Goal: Task Accomplishment & Management: Use online tool/utility

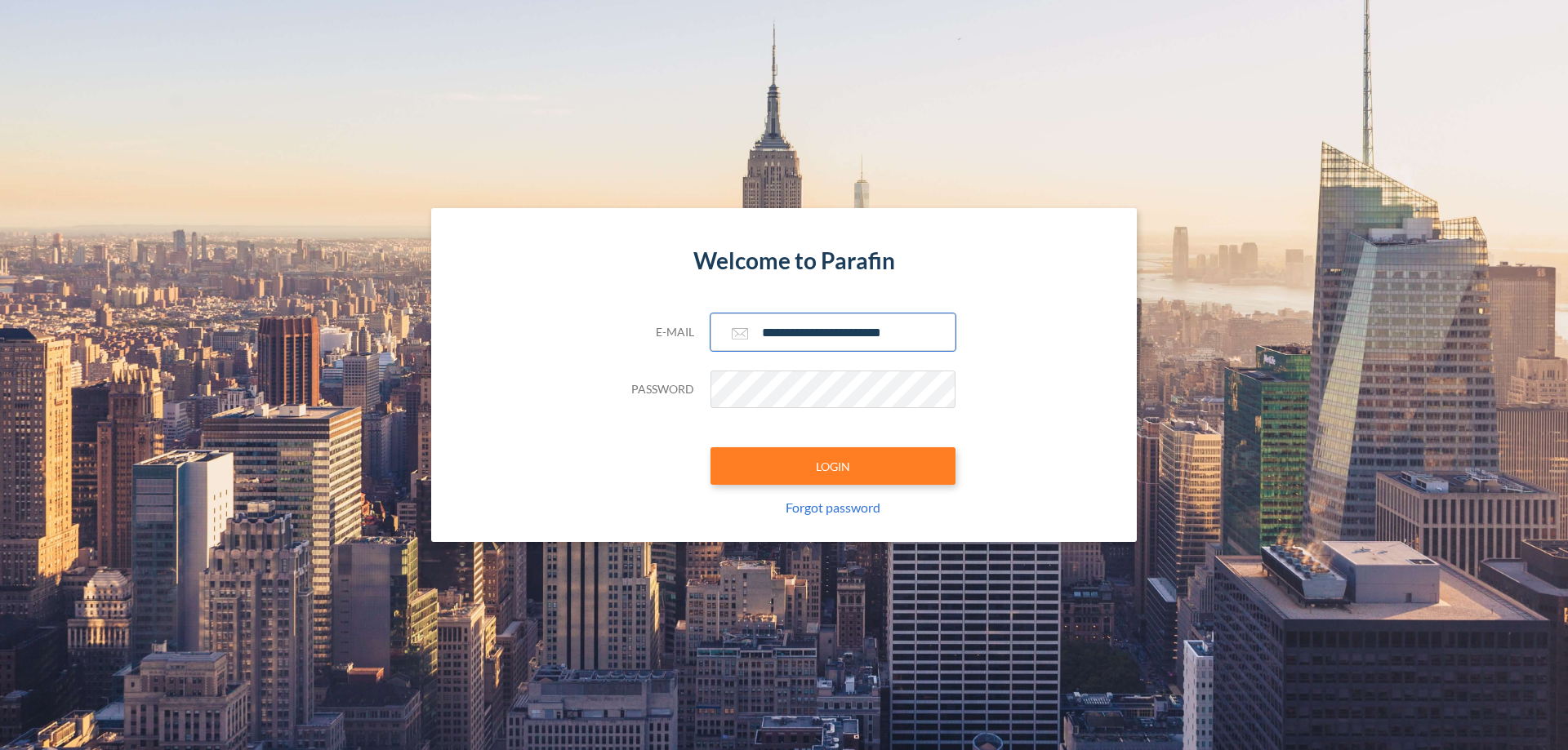
type input "**********"
click at [833, 466] on button "LOGIN" at bounding box center [832, 466] width 245 height 38
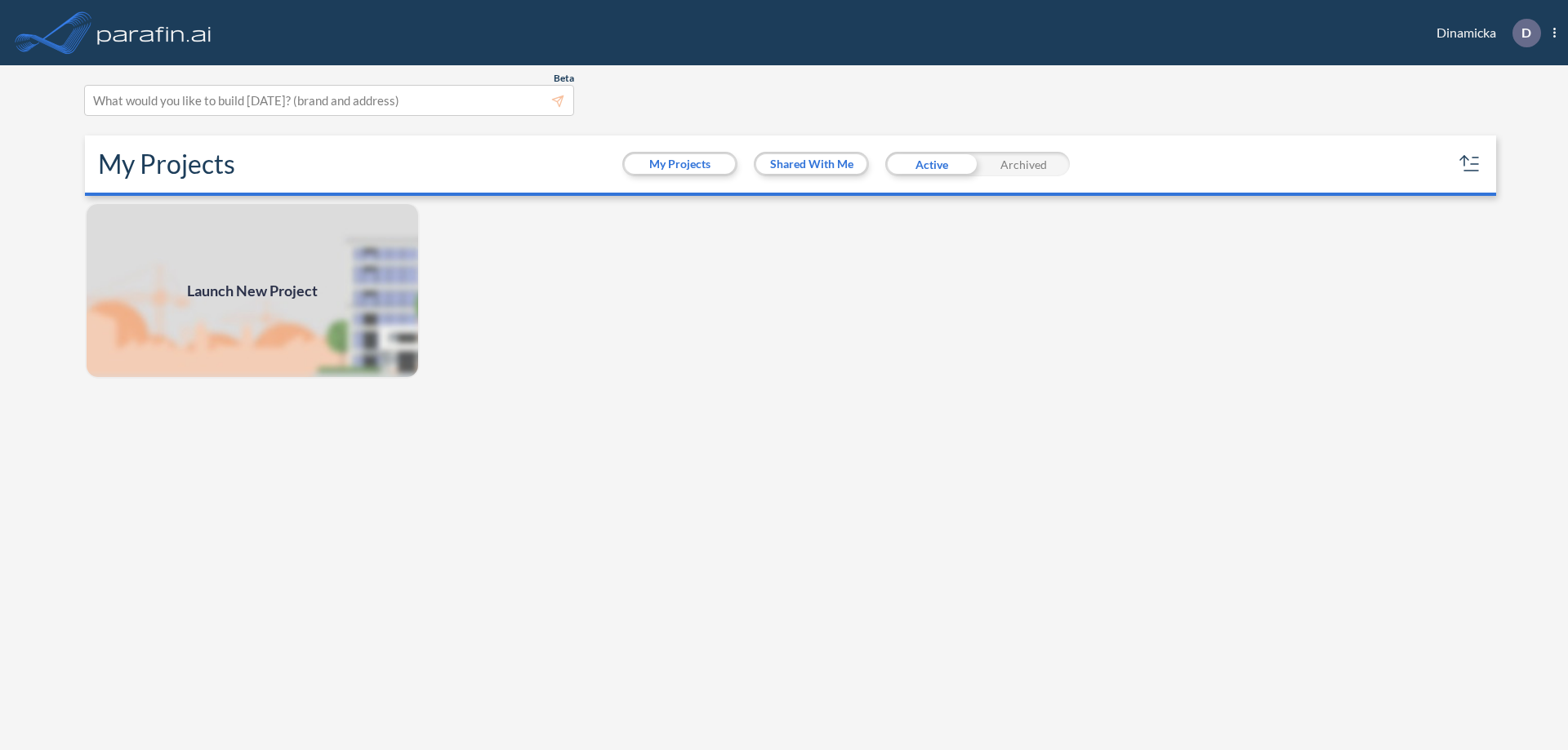
scroll to position [4, 0]
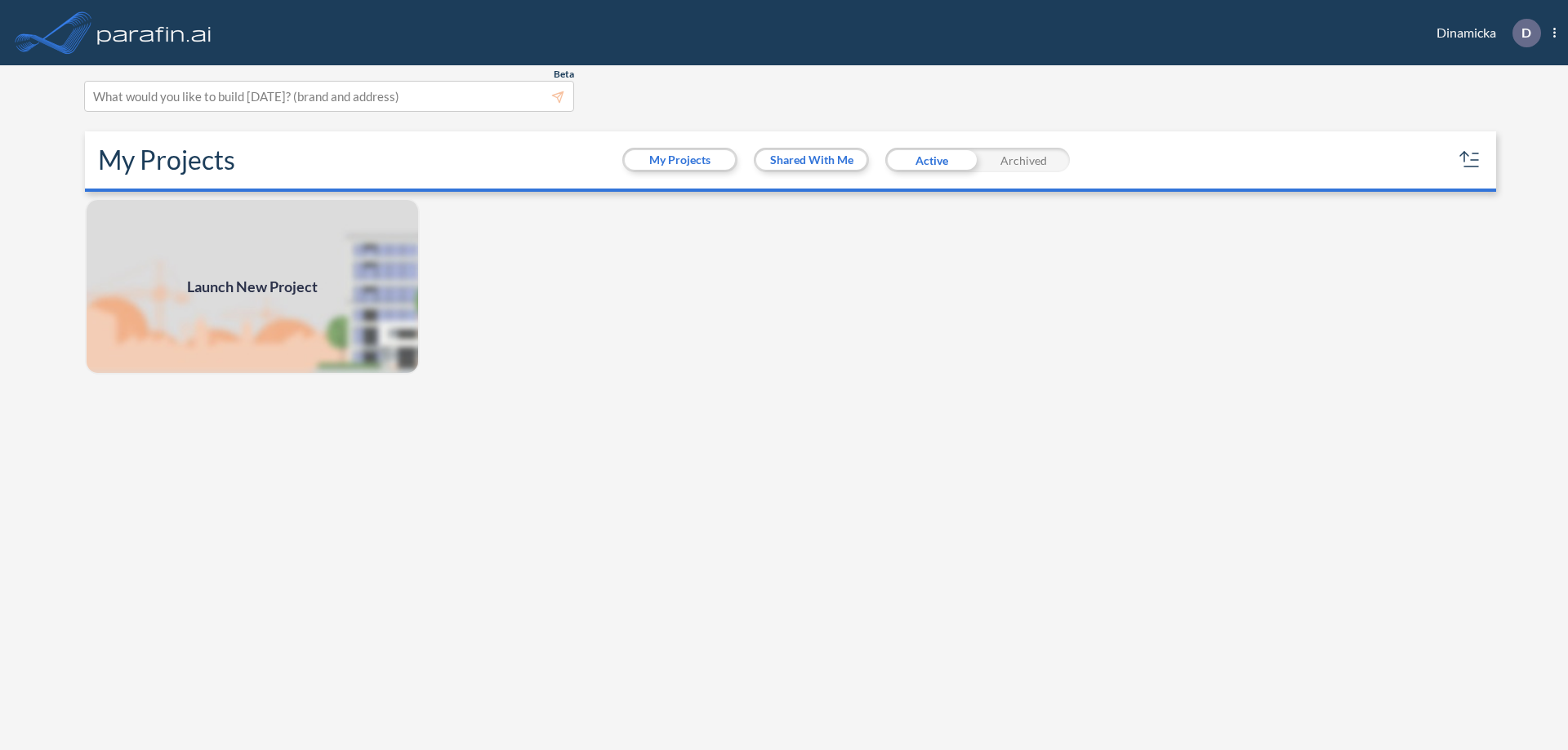
click at [252, 287] on span "Launch New Project" at bounding box center [251, 287] width 131 height 22
